Goal: Find contact information: Find contact information

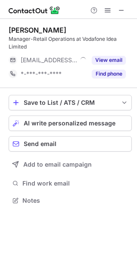
scroll to position [194, 137]
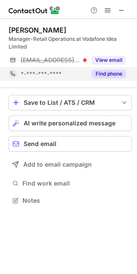
click at [116, 72] on button "Find phone" at bounding box center [108, 74] width 34 height 9
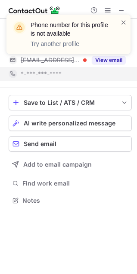
click at [119, 11] on div "Phone number for this profile is not available Try another profile" at bounding box center [68, 38] width 137 height 64
click at [122, 24] on span at bounding box center [123, 22] width 7 height 9
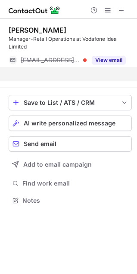
scroll to position [181, 137]
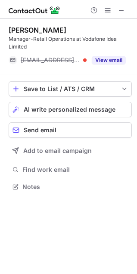
click at [121, 10] on div "Phone number for this profile is not available Try another profile" at bounding box center [68, 38] width 137 height 64
click at [121, 10] on span at bounding box center [121, 10] width 7 height 7
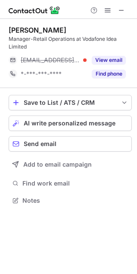
scroll to position [194, 137]
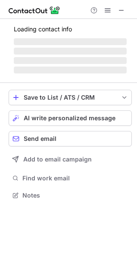
scroll to position [194, 137]
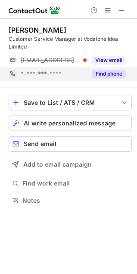
click at [110, 75] on button "Find phone" at bounding box center [108, 74] width 34 height 9
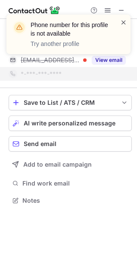
click at [122, 26] on span at bounding box center [123, 22] width 7 height 9
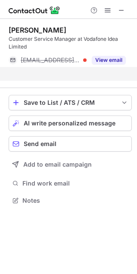
scroll to position [181, 137]
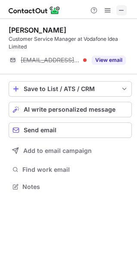
click at [120, 9] on span at bounding box center [121, 10] width 7 height 7
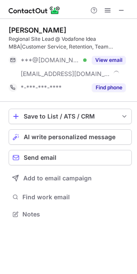
scroll to position [208, 137]
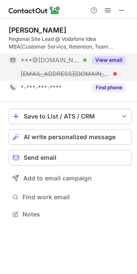
click at [112, 58] on button "View email" at bounding box center [108, 60] width 34 height 9
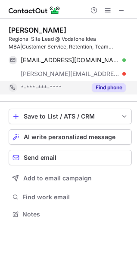
click at [112, 86] on button "Find phone" at bounding box center [108, 87] width 34 height 9
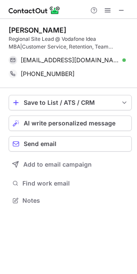
scroll to position [194, 137]
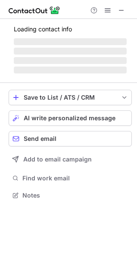
scroll to position [194, 137]
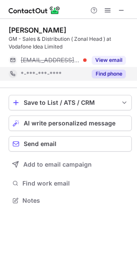
click at [107, 68] on div "Find phone" at bounding box center [105, 74] width 39 height 14
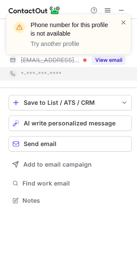
click at [124, 8] on div "Phone number for this profile is not available Try another profile" at bounding box center [68, 38] width 137 height 64
click at [123, 9] on div "Phone number for this profile is not available Try another profile" at bounding box center [68, 38] width 137 height 64
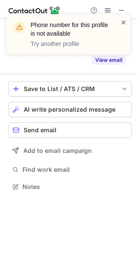
click at [122, 21] on span at bounding box center [123, 22] width 7 height 9
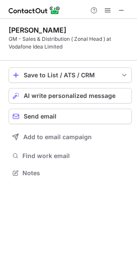
scroll to position [167, 137]
click at [119, 9] on div "Phone number for this profile is not available Try another profile" at bounding box center [68, 38] width 137 height 64
click at [121, 10] on span at bounding box center [121, 10] width 7 height 7
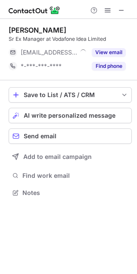
scroll to position [187, 137]
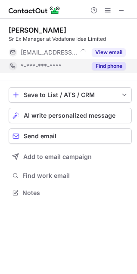
click at [113, 63] on button "Find phone" at bounding box center [108, 66] width 34 height 9
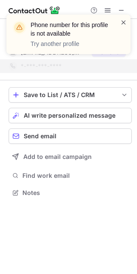
click at [125, 23] on span at bounding box center [123, 22] width 7 height 9
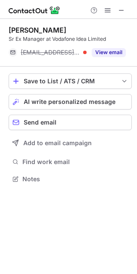
scroll to position [173, 137]
click at [124, 10] on span at bounding box center [121, 10] width 7 height 7
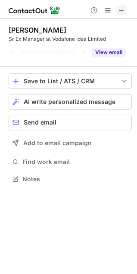
click at [120, 7] on span at bounding box center [121, 10] width 7 height 7
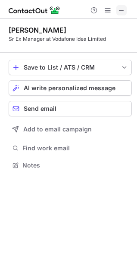
scroll to position [159, 137]
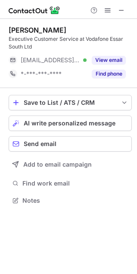
scroll to position [194, 137]
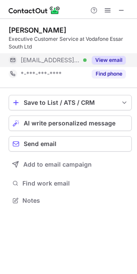
click at [112, 59] on button "View email" at bounding box center [108, 60] width 34 height 9
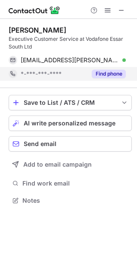
click at [108, 75] on button "Find phone" at bounding box center [108, 74] width 34 height 9
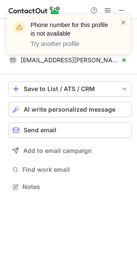
click at [122, 9] on div "Phone number for this profile is not available Try another profile" at bounding box center [68, 38] width 137 height 64
click at [124, 23] on span at bounding box center [123, 22] width 7 height 9
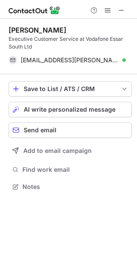
click at [121, 9] on div "Phone number for this profile is not available Try another profile" at bounding box center [68, 14] width 137 height 17
click at [121, 9] on span at bounding box center [121, 10] width 7 height 7
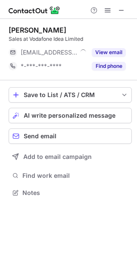
scroll to position [187, 137]
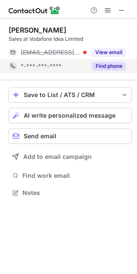
click at [109, 65] on button "Find phone" at bounding box center [108, 66] width 34 height 9
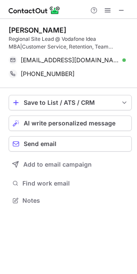
scroll to position [194, 137]
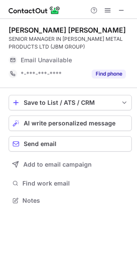
scroll to position [194, 137]
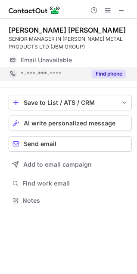
click at [97, 76] on button "Find phone" at bounding box center [108, 74] width 34 height 9
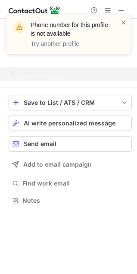
scroll to position [181, 137]
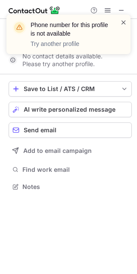
click at [124, 21] on span at bounding box center [123, 22] width 7 height 9
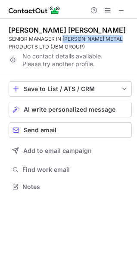
drag, startPoint x: 64, startPoint y: 39, endPoint x: 123, endPoint y: 39, distance: 59.2
click at [123, 39] on div "SENIOR MANAGER IN NEEL METAL PRODUCTS LTD (JBM GROUP)" at bounding box center [70, 42] width 123 height 15
copy div "NEEL METAL PRODUCTS"
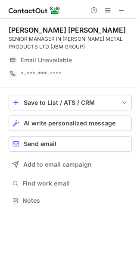
scroll to position [194, 137]
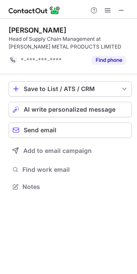
scroll to position [181, 137]
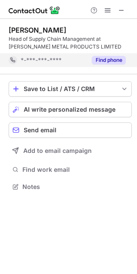
click at [102, 60] on button "Find phone" at bounding box center [108, 60] width 34 height 9
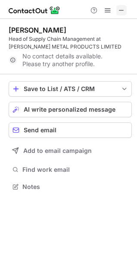
click at [124, 12] on span at bounding box center [121, 10] width 7 height 7
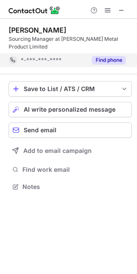
scroll to position [173, 137]
